Goal: Information Seeking & Learning: Learn about a topic

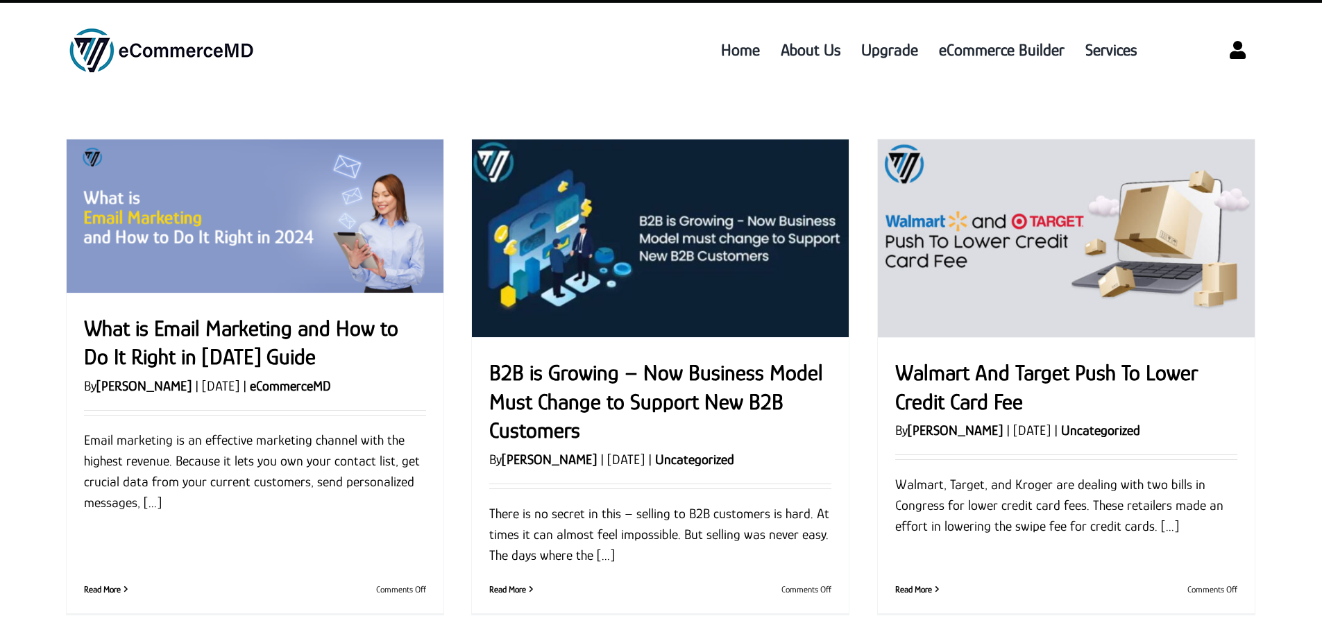
click at [1234, 51] on link "Link to https://www.ecommercemd.com/login" at bounding box center [1237, 50] width 37 height 37
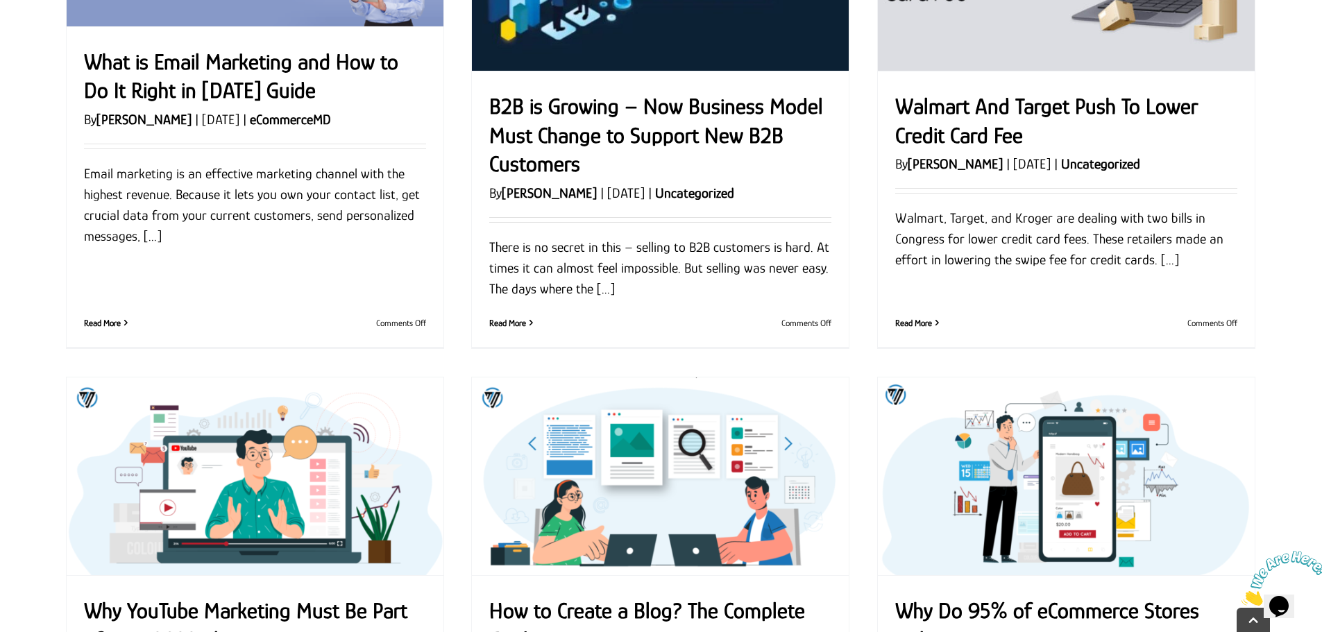
scroll to position [139, 0]
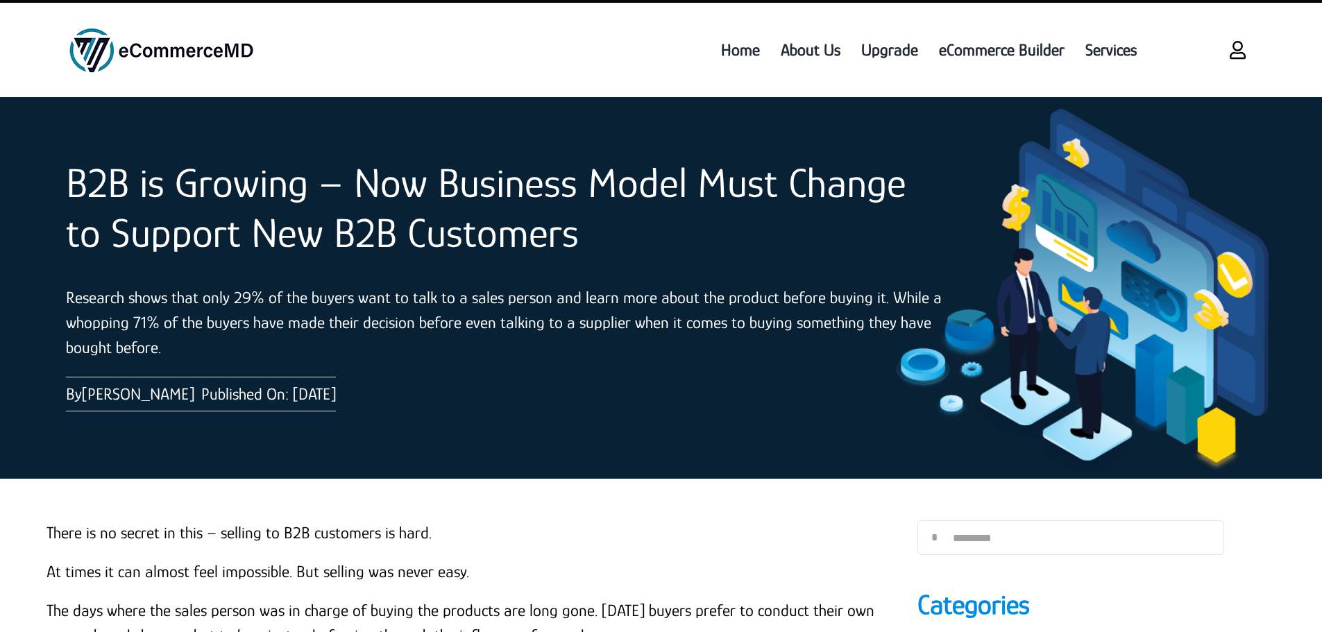
click at [1246, 55] on link "Link to https://www.ecommercemd.com/login" at bounding box center [1237, 50] width 37 height 37
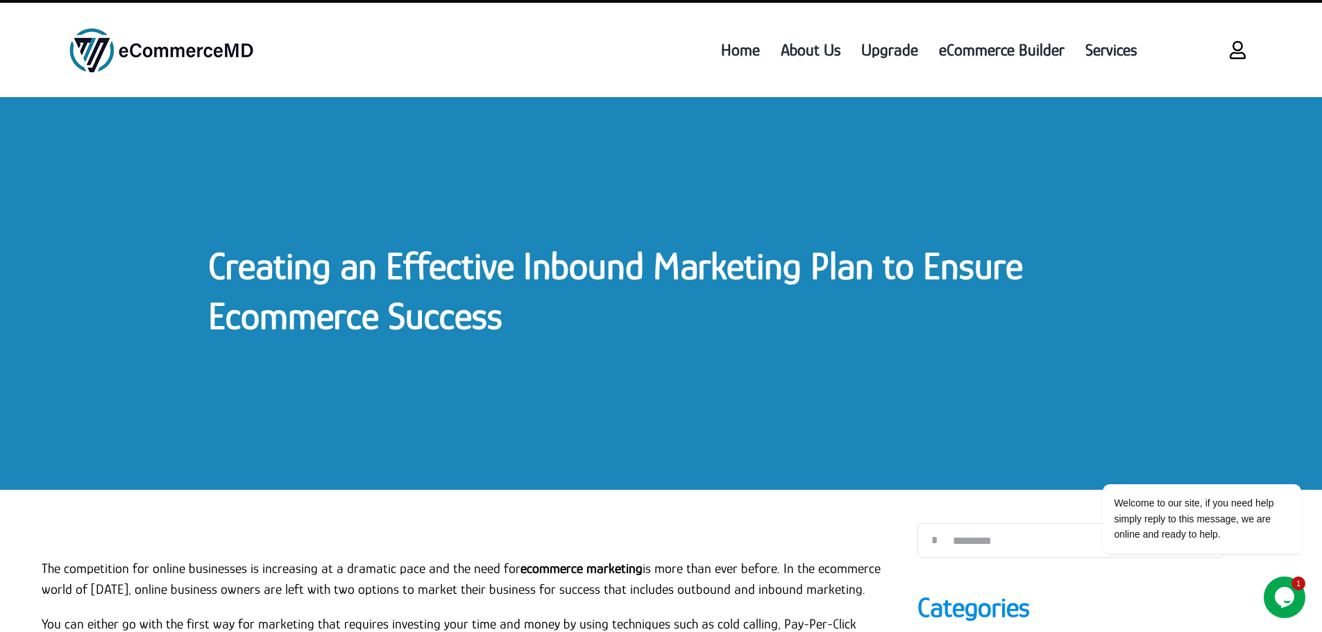
click at [1234, 50] on link "Link to https://www.ecommercemd.com/login" at bounding box center [1237, 50] width 37 height 37
click at [355, 231] on div "Creating an Effective Inbound Marketing Plan to Ensure Ecommerce Success" at bounding box center [661, 293] width 1322 height 393
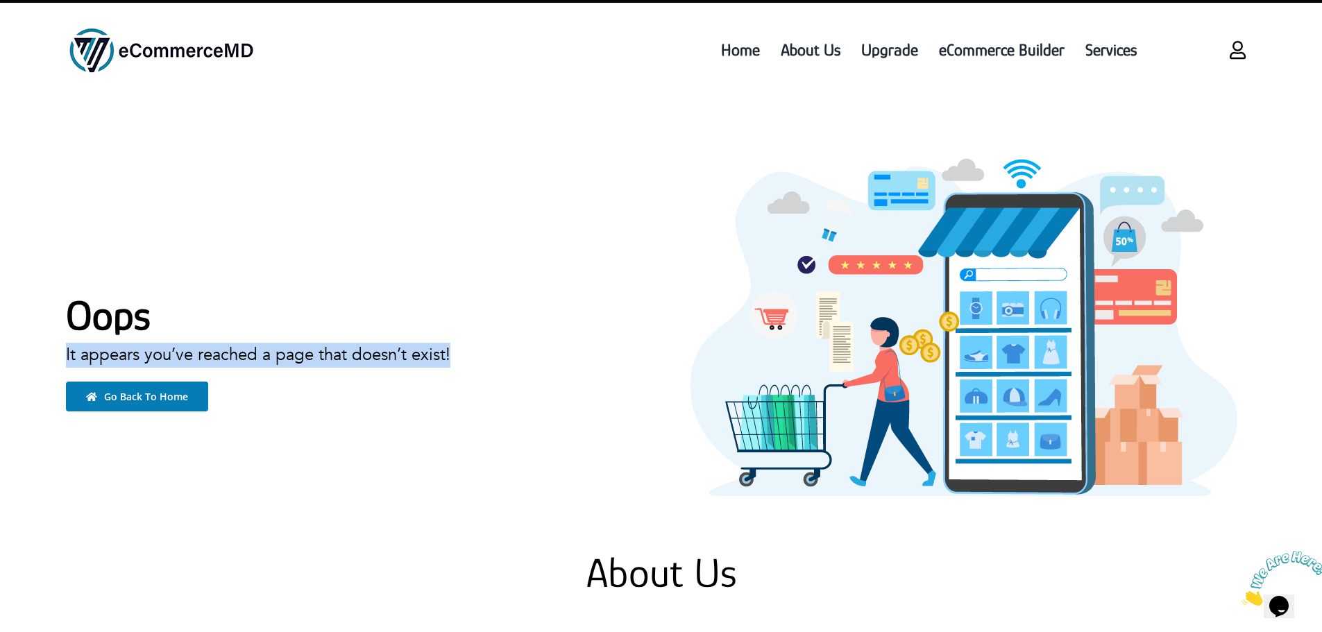
drag, startPoint x: 56, startPoint y: 346, endPoint x: 488, endPoint y: 360, distance: 433.2
click at [488, 360] on div "Oops It appears you’ve reached a page that doesn’t exist! Go Back To Home" at bounding box center [351, 334] width 619 height 158
click at [488, 360] on p "It appears you’ve reached a page that doesn’t exist!" at bounding box center [351, 355] width 571 height 25
drag, startPoint x: 488, startPoint y: 360, endPoint x: 121, endPoint y: 351, distance: 367.2
click at [121, 351] on p "It appears you’ve reached a page that doesn’t exist!" at bounding box center [351, 355] width 571 height 25
